Goal: Transaction & Acquisition: Obtain resource

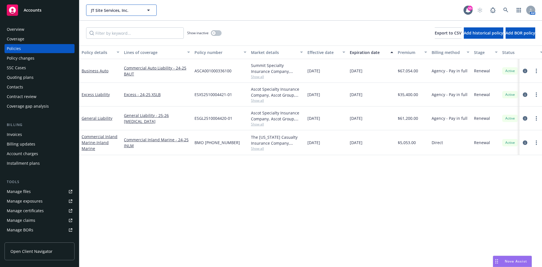
click at [111, 10] on span "JT Site Services, Inc." at bounding box center [115, 10] width 49 height 6
type input "J.D"
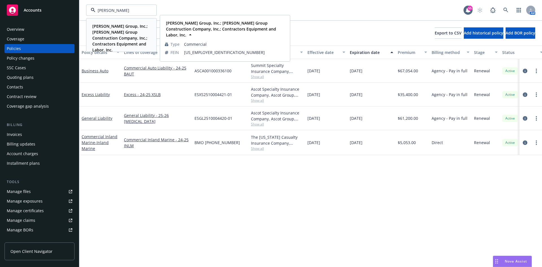
click at [102, 35] on span "J. D. Group, Inc.; J.D. Group Construction Company, Inc.; Contractors Equipment…" at bounding box center [120, 38] width 57 height 30
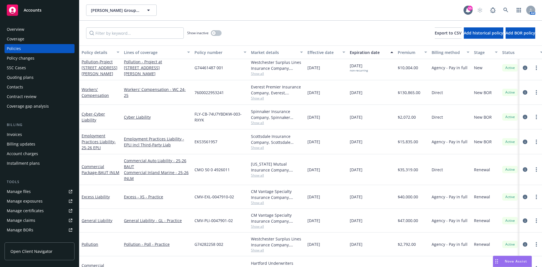
scroll to position [57, 0]
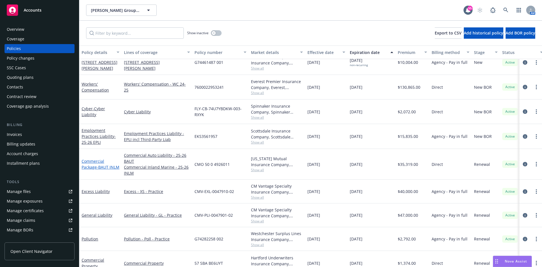
click at [96, 161] on link "Commercial Package - BAUT INLM" at bounding box center [101, 164] width 38 height 11
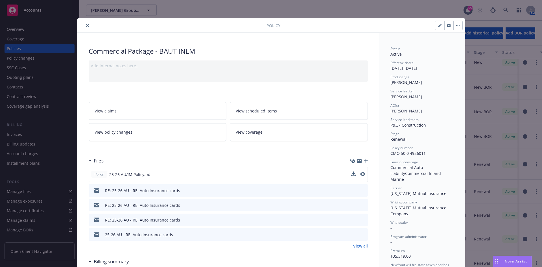
click at [358, 173] on div at bounding box center [358, 175] width 14 height 6
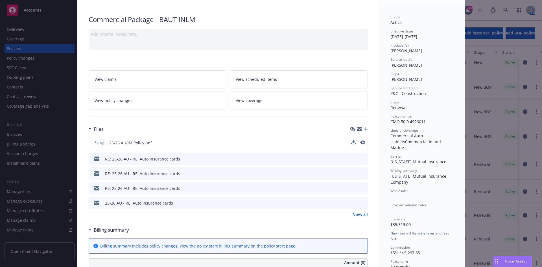
scroll to position [28, 0]
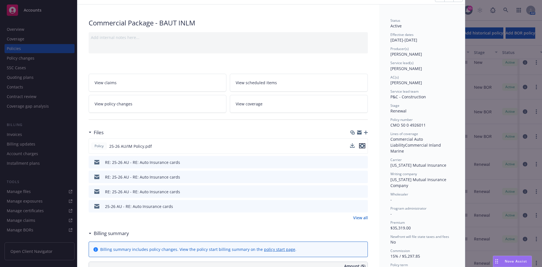
click at [360, 146] on icon "preview file" at bounding box center [362, 146] width 5 height 4
drag, startPoint x: 39, startPoint y: 198, endPoint x: 39, endPoint y: 202, distance: 4.0
click at [39, 198] on div "Policy Commercial Package - BAUT INLM Add internal notes here... View claims Vi…" at bounding box center [271, 133] width 542 height 267
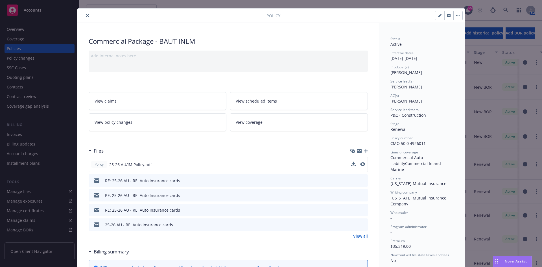
scroll to position [0, 0]
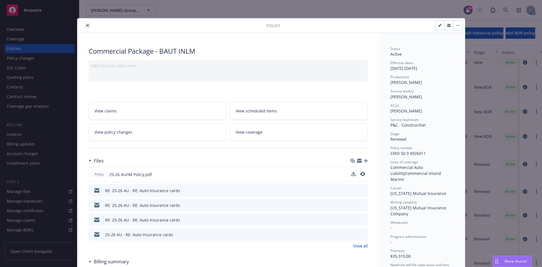
click at [86, 27] on button "close" at bounding box center [87, 25] width 7 height 7
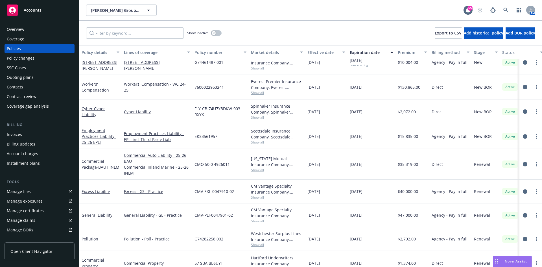
click at [42, 210] on div "Manage certificates" at bounding box center [25, 210] width 37 height 9
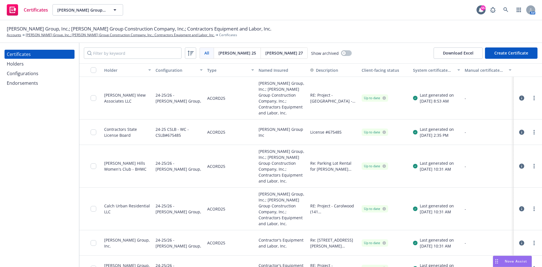
click at [42, 84] on div "Endorsements" at bounding box center [40, 83] width 66 height 9
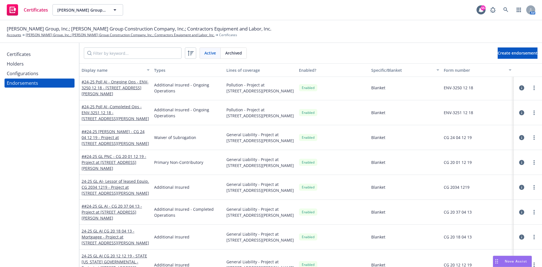
scroll to position [366, 0]
click at [246, 71] on div "Lines of coverage" at bounding box center [261, 70] width 68 height 6
click at [246, 70] on div "Lines of coverage" at bounding box center [261, 70] width 68 height 6
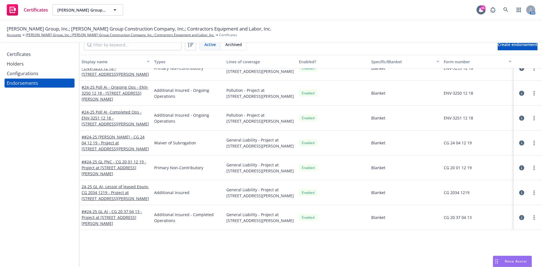
scroll to position [215, 0]
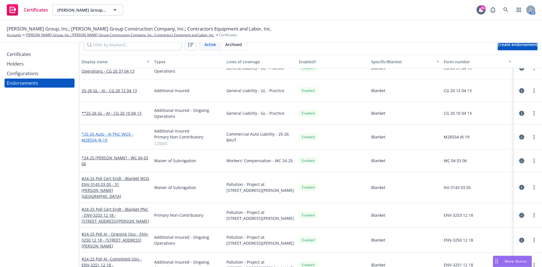
click at [119, 135] on link "*25-26 Auto - AI PNC WOS - M2855A (8-19" at bounding box center [108, 136] width 52 height 11
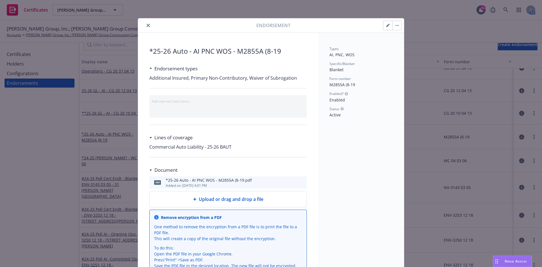
click at [301, 182] on icon "preview file" at bounding box center [301, 182] width 5 height 4
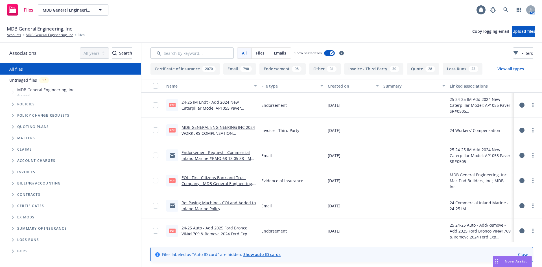
click at [207, 57] on input "Search by keyword..." at bounding box center [192, 52] width 83 height 11
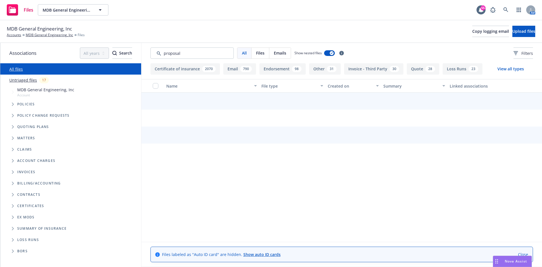
type input "proposal"
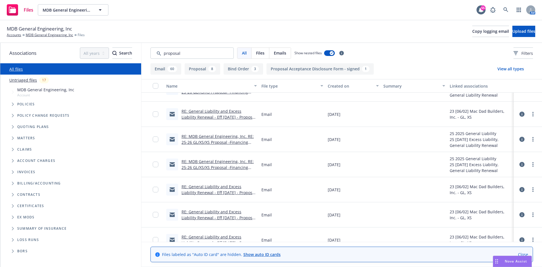
scroll to position [1045, 0]
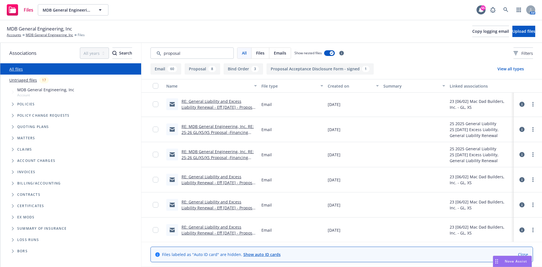
click at [337, 85] on div "Created on" at bounding box center [350, 86] width 45 height 6
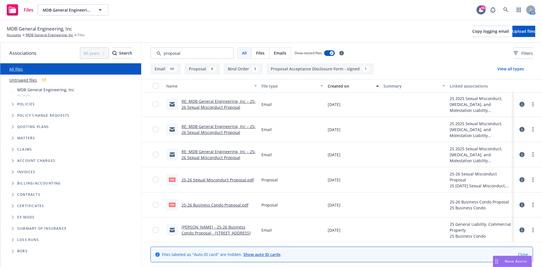
click at [337, 85] on div "Created on" at bounding box center [350, 86] width 45 height 6
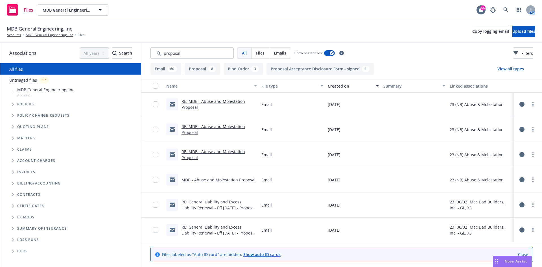
click at [337, 85] on div "Created on" at bounding box center [350, 86] width 45 height 6
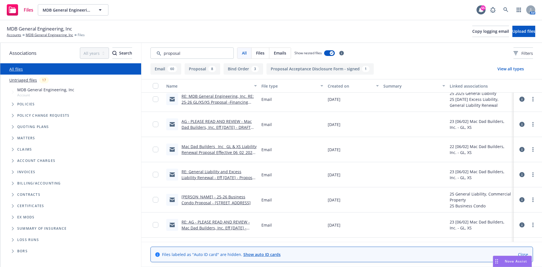
scroll to position [1384, 0]
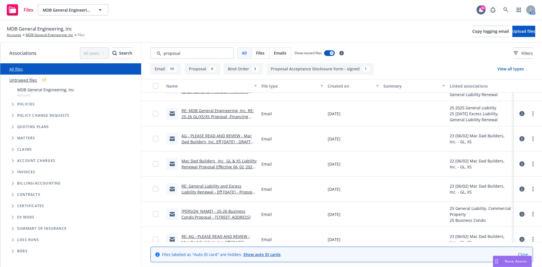
click at [335, 85] on div "Created on" at bounding box center [350, 86] width 45 height 6
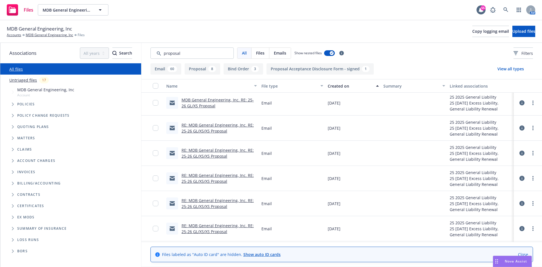
scroll to position [1276, 0]
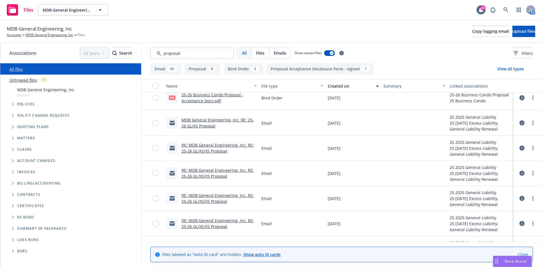
click at [338, 85] on div "Created on" at bounding box center [350, 86] width 45 height 6
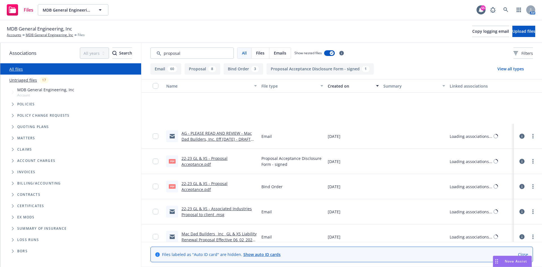
scroll to position [1641, 0]
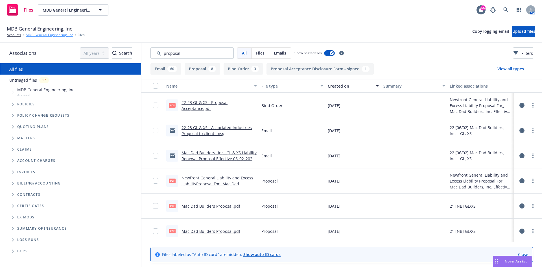
click at [40, 35] on link "MDB General Engineering, Inc" at bounding box center [49, 34] width 47 height 5
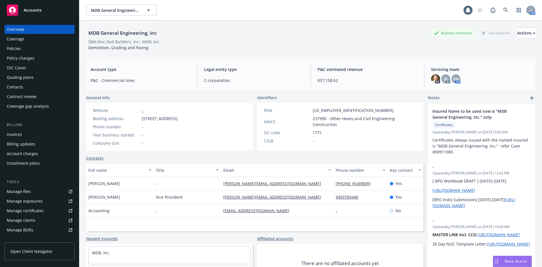
click at [27, 50] on div "Policies" at bounding box center [40, 48] width 66 height 9
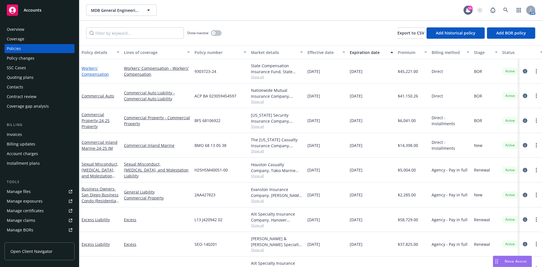
click at [91, 74] on link "Workers' Compensation" at bounding box center [95, 71] width 27 height 11
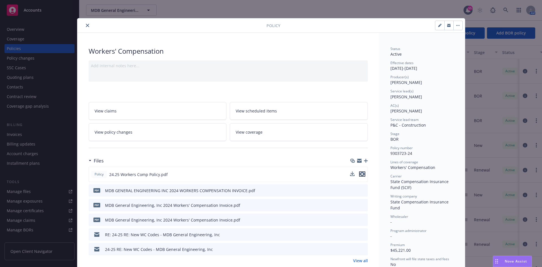
click at [361, 173] on icon "preview file" at bounding box center [362, 174] width 5 height 4
click at [361, 175] on icon "preview file" at bounding box center [362, 174] width 5 height 4
click at [84, 24] on button "close" at bounding box center [87, 25] width 7 height 7
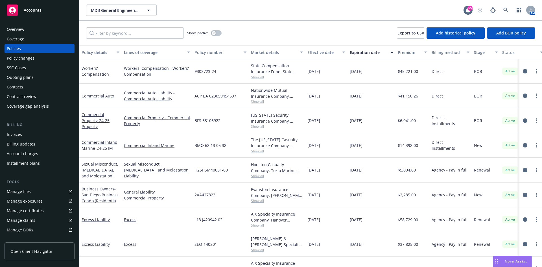
click at [34, 32] on div "Overview" at bounding box center [40, 29] width 66 height 9
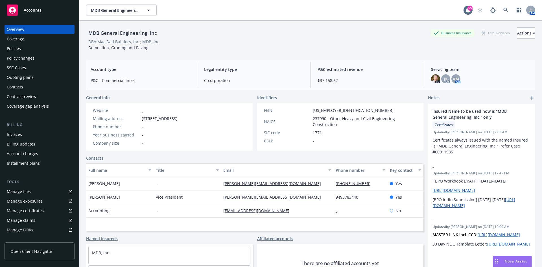
drag, startPoint x: 142, startPoint y: 119, endPoint x: 186, endPoint y: 120, distance: 44.4
click at [178, 120] on span "[STREET_ADDRESS]" at bounding box center [160, 119] width 36 height 6
copy span "22601 La Palma Ave, Ste"
drag, startPoint x: 0, startPoint y: 0, endPoint x: 123, endPoint y: 13, distance: 123.3
click at [123, 13] on span "MDB General Engineering, Inc" at bounding box center [115, 10] width 49 height 6
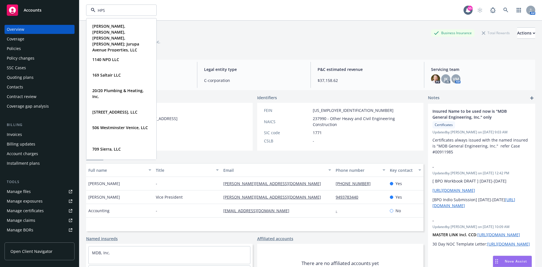
type input "HPS"
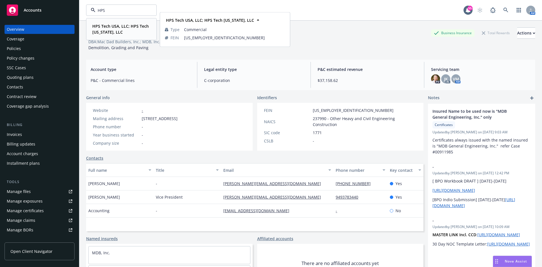
click at [119, 24] on strong "HPS Tech USA, LLC; HPS Tech [US_STATE], LLC" at bounding box center [120, 28] width 57 height 11
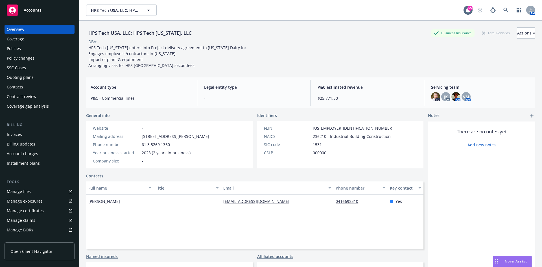
click at [25, 50] on div "Policies" at bounding box center [40, 48] width 66 height 9
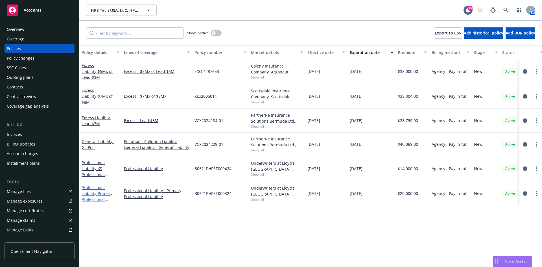
click at [101, 197] on span "- Primary Professional Liability" at bounding box center [97, 199] width 31 height 17
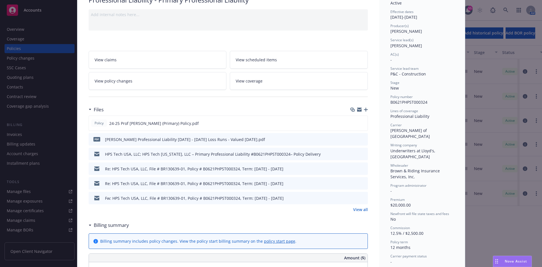
scroll to position [57, 0]
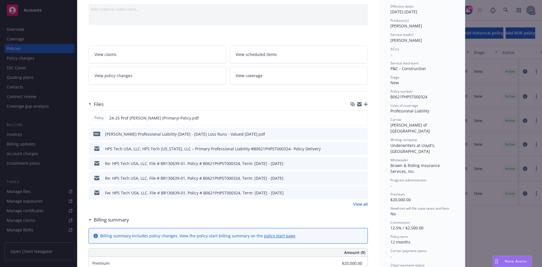
click at [361, 204] on link "View all" at bounding box center [360, 204] width 15 height 6
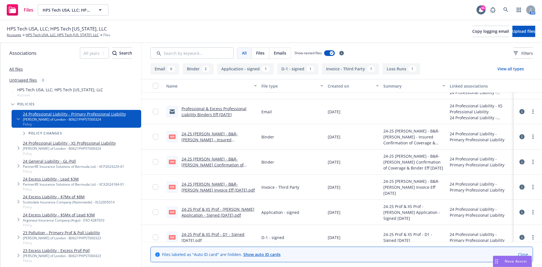
scroll to position [138, 0]
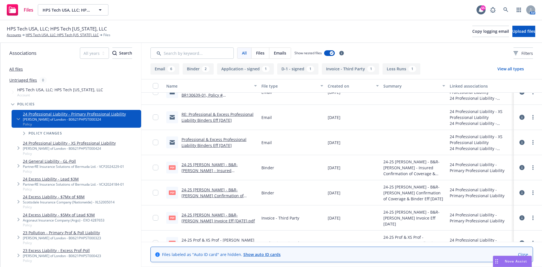
click at [200, 143] on link "Professional & Excess Professional Liability Binders Eff [DATE]" at bounding box center [214, 142] width 65 height 11
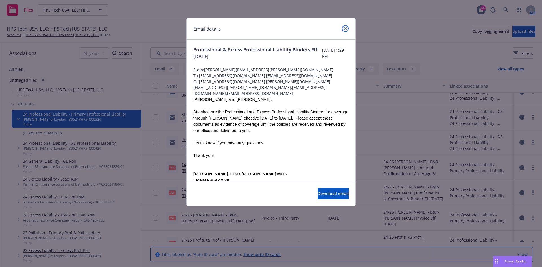
click at [343, 27] on link "close" at bounding box center [345, 28] width 7 height 7
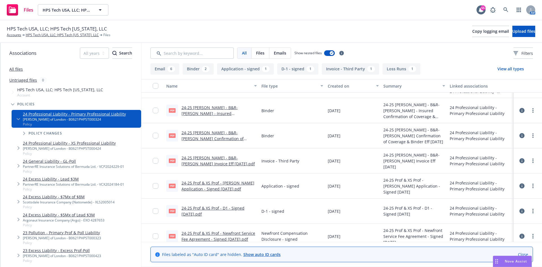
scroll to position [166, 0]
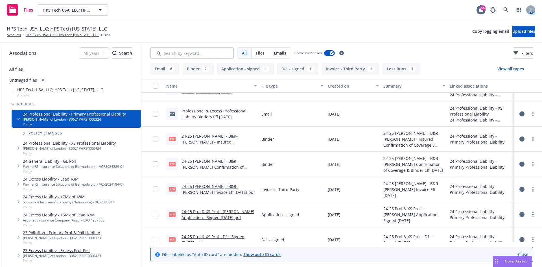
click at [225, 108] on div "Professional & Excess Professional Liability Binders Eff [DATE]" at bounding box center [211, 113] width 95 height 25
click at [223, 112] on link "Professional & Excess Professional Liability Binders Eff [DATE]" at bounding box center [214, 113] width 65 height 11
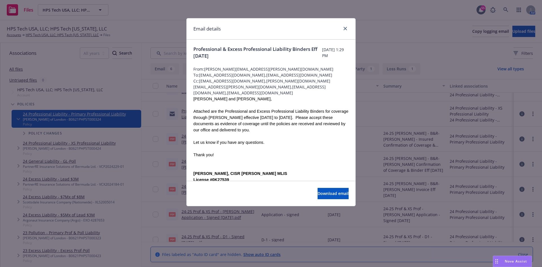
scroll to position [0, 0]
click at [348, 28] on link "close" at bounding box center [345, 28] width 7 height 7
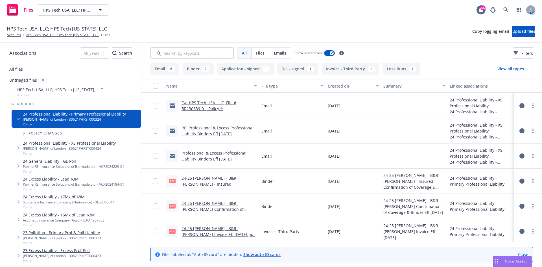
scroll to position [81, 0]
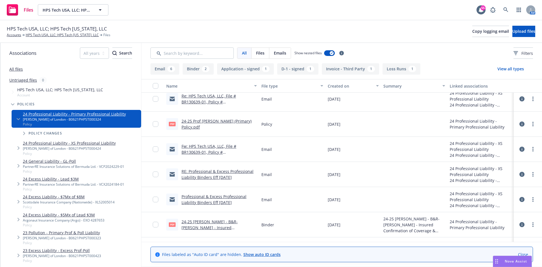
click at [220, 103] on link "Re: HPS Tech USA, LLC, File # BR130639-01, Policy # B0621PHPST000324, Term: [DA…" at bounding box center [215, 104] width 67 height 23
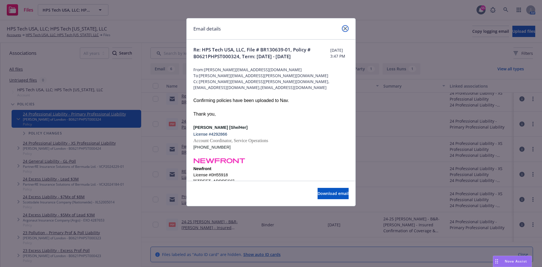
click at [346, 26] on link "close" at bounding box center [345, 28] width 7 height 7
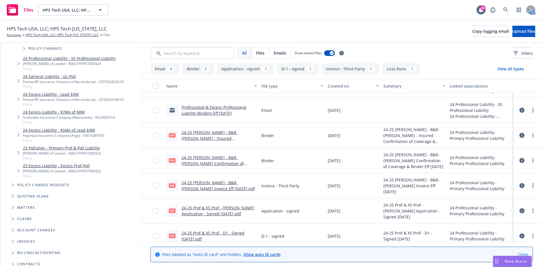
scroll to position [113, 0]
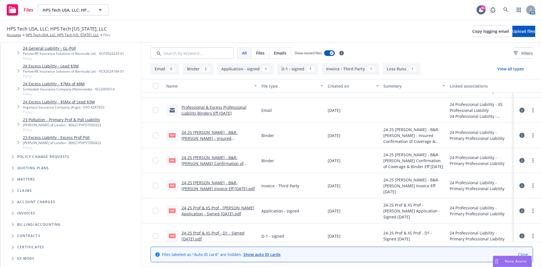
click at [13, 168] on icon "Tree Example" at bounding box center [13, 167] width 2 height 3
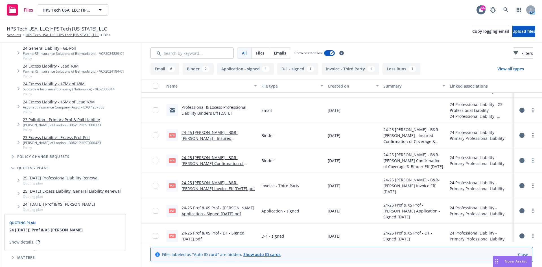
click at [76, 204] on link "24 [[DATE]] Prof & XS [PERSON_NAME]" at bounding box center [59, 204] width 72 height 6
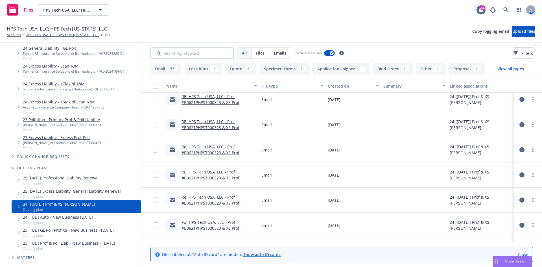
scroll to position [870, 0]
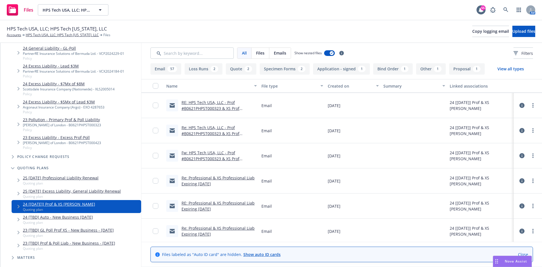
click at [209, 182] on link "Re: Professional & XS Professional Liab Expiring [DATE]" at bounding box center [218, 180] width 73 height 11
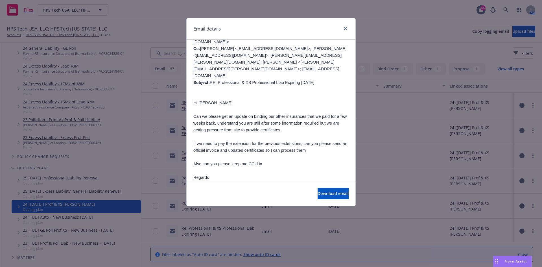
scroll to position [1102, 0]
